Goal: Task Accomplishment & Management: Complete application form

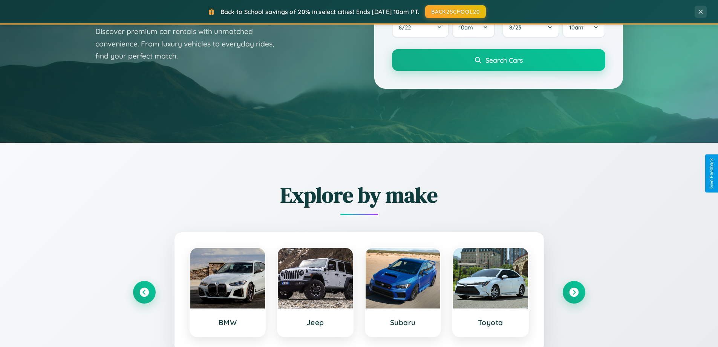
scroll to position [1451, 0]
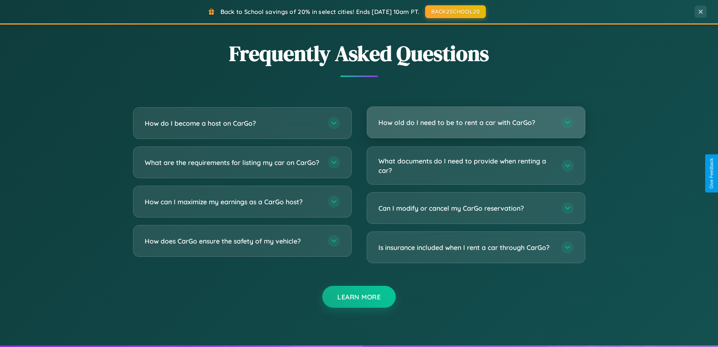
click at [476, 122] on h3 "How old do I need to be to rent a car with CarGo?" at bounding box center [467, 122] width 176 height 9
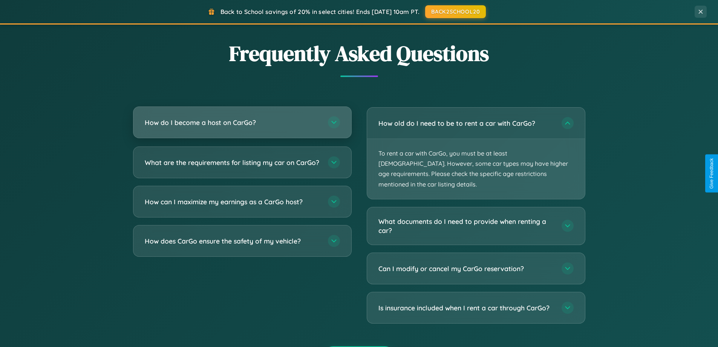
click at [242, 122] on h3 "How do I become a host on CarGo?" at bounding box center [233, 122] width 176 height 9
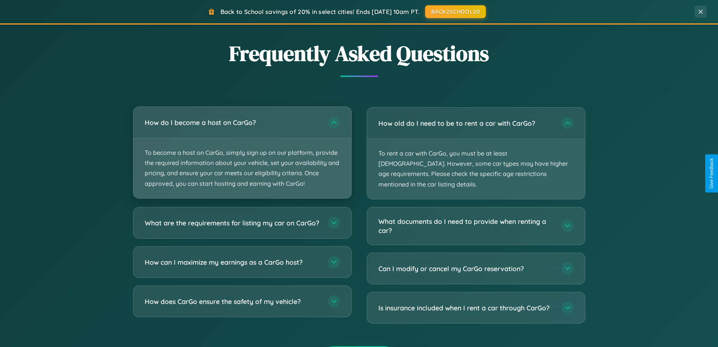
click at [242, 152] on p "To become a host on CarGo, simply sign up on our platform, provide the required…" at bounding box center [243, 168] width 218 height 60
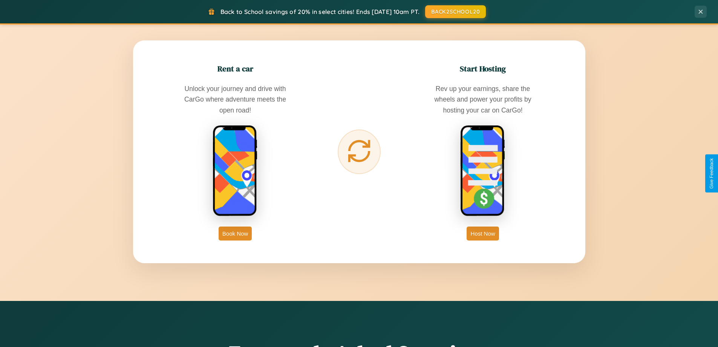
scroll to position [325, 0]
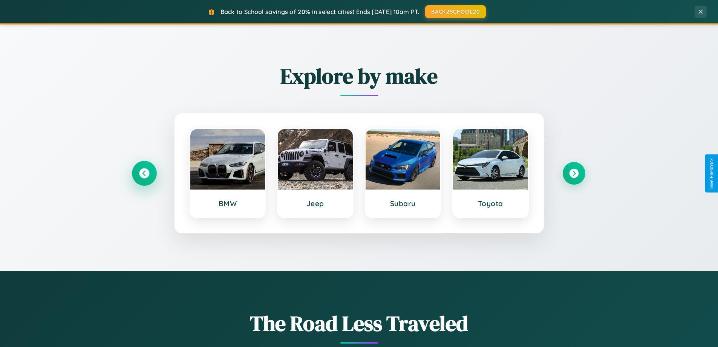
click at [144, 173] on icon at bounding box center [144, 173] width 10 height 10
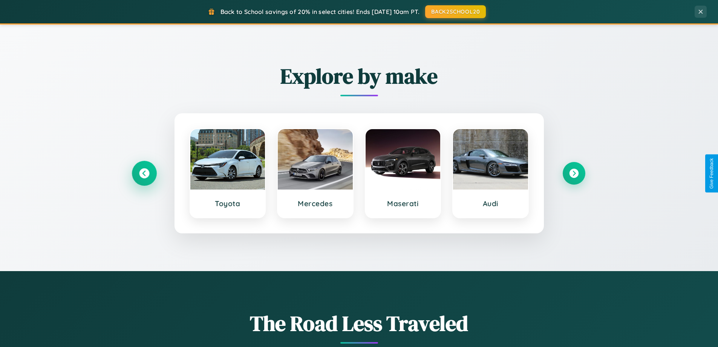
click at [144, 173] on icon at bounding box center [144, 173] width 10 height 10
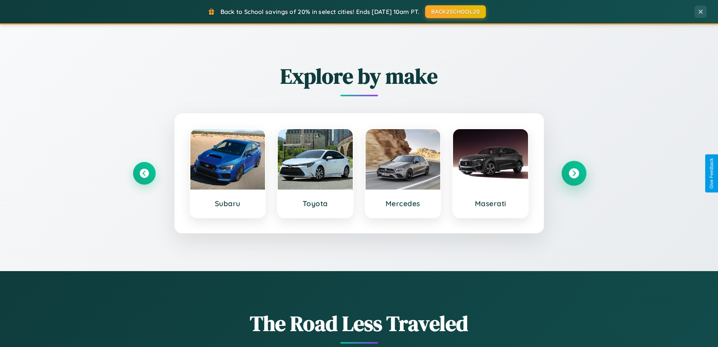
click at [574, 173] on icon at bounding box center [574, 173] width 10 height 10
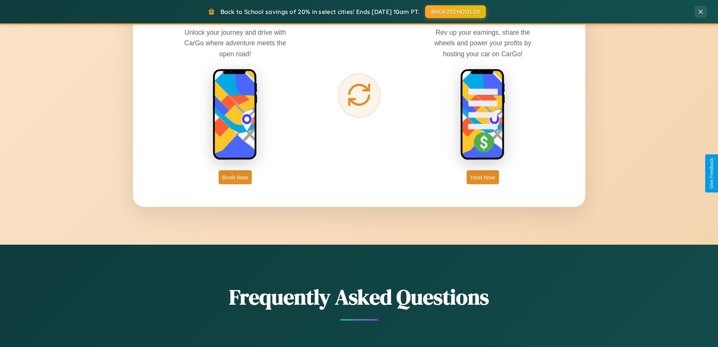
scroll to position [1212, 0]
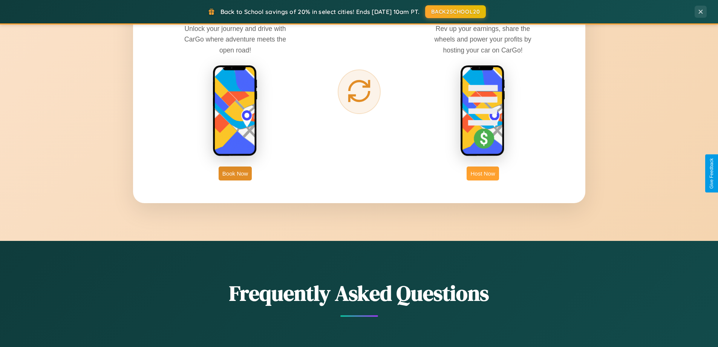
click at [483, 173] on button "Host Now" at bounding box center [483, 173] width 32 height 14
